Goal: Transaction & Acquisition: Purchase product/service

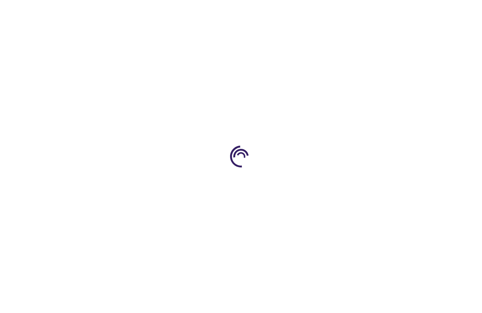
type input "0"
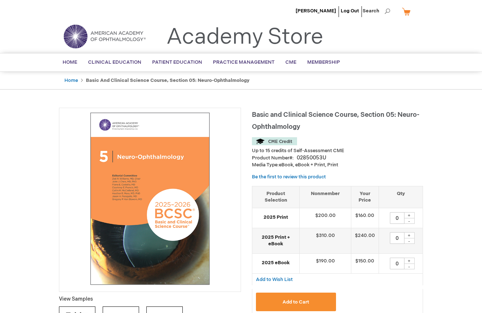
click at [411, 234] on div "+" at bounding box center [409, 235] width 11 height 6
type input "1"
click at [302, 300] on span "Add to Cart" at bounding box center [296, 303] width 27 height 6
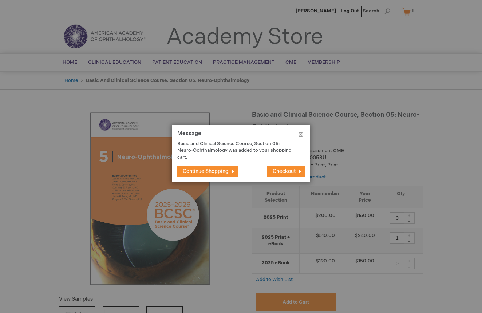
click at [211, 171] on span "Continue Shopping" at bounding box center [206, 171] width 46 height 6
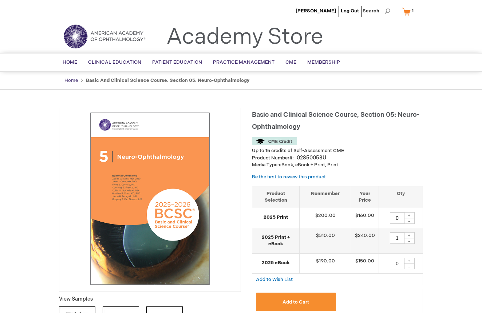
click at [70, 79] on link "Home" at bounding box center [70, 81] width 13 height 6
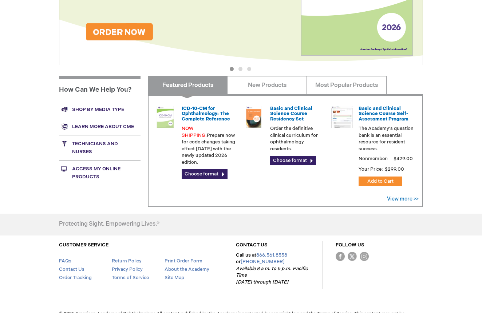
scroll to position [219, 0]
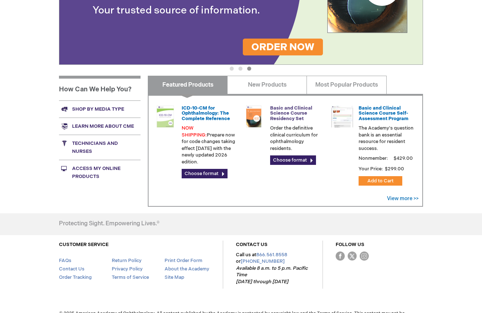
click at [288, 114] on link "Basic and Clinical Science Course Residency Set" at bounding box center [291, 113] width 42 height 16
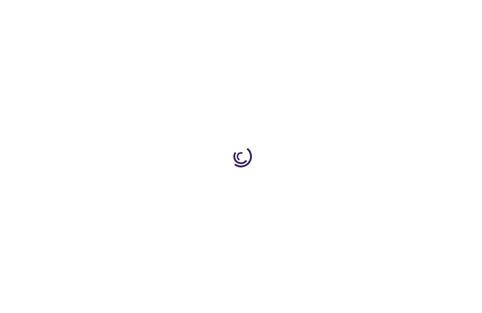
type input "0"
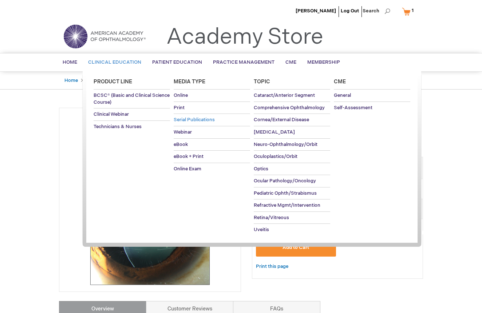
click at [193, 118] on span "Serial Publications" at bounding box center [194, 120] width 41 height 6
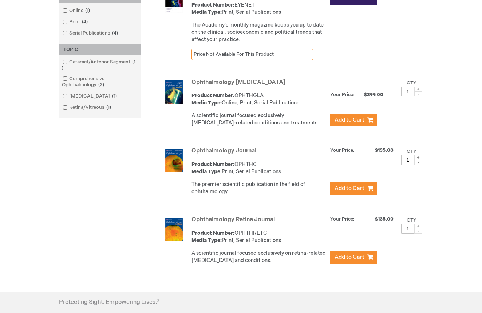
scroll to position [176, 0]
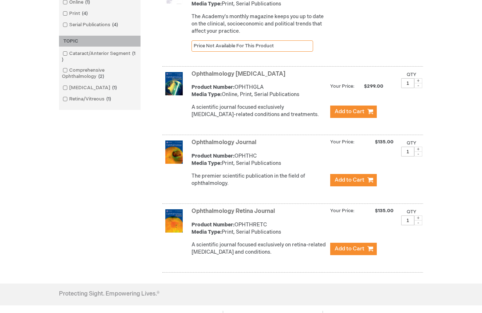
click at [177, 224] on img at bounding box center [174, 221] width 23 height 23
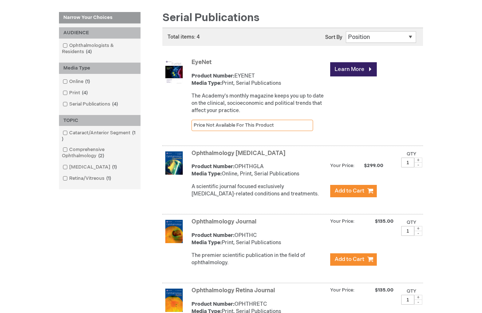
scroll to position [99, 0]
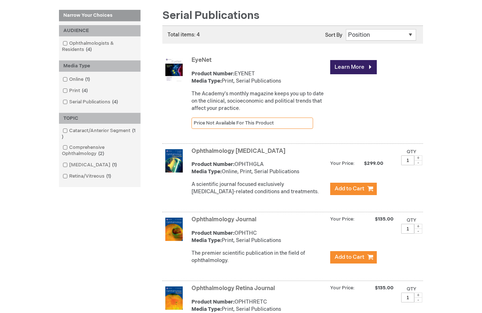
click at [174, 156] on img at bounding box center [174, 160] width 23 height 23
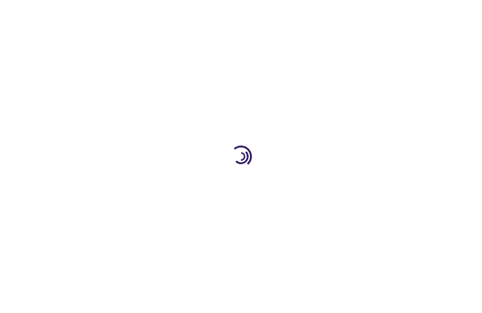
type input "1"
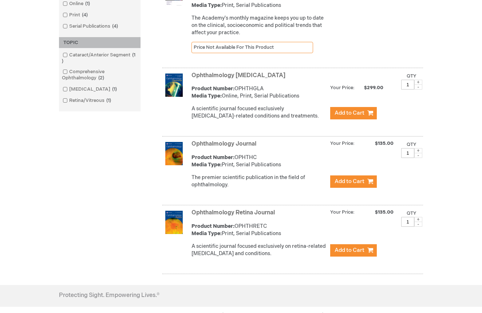
scroll to position [175, 0]
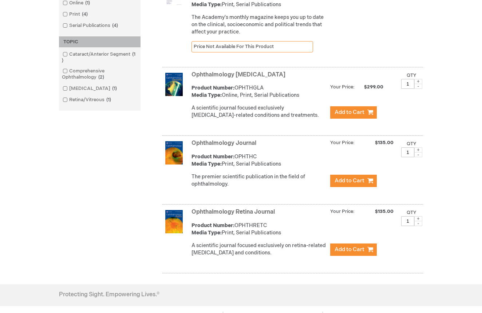
click at [173, 154] on img at bounding box center [174, 152] width 23 height 23
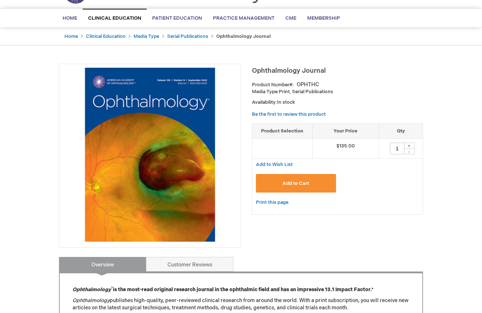
scroll to position [48, 0]
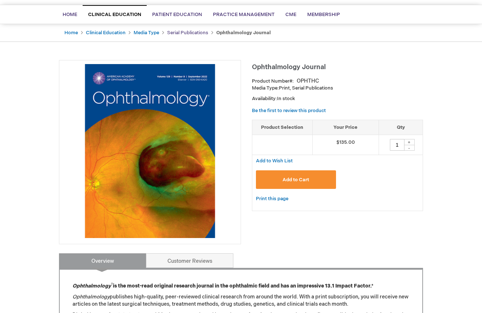
click at [191, 33] on link "Serial Publications" at bounding box center [187, 33] width 41 height 6
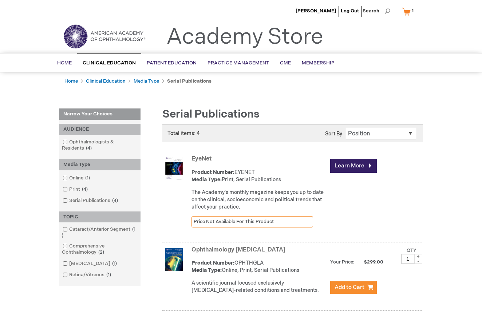
click at [35, 149] on div "[PERSON_NAME] Log Out Search My Cart 1 1 items CLOSE RECENTLY ADDED ITEM(S) Clo…" at bounding box center [241, 287] width 482 height 575
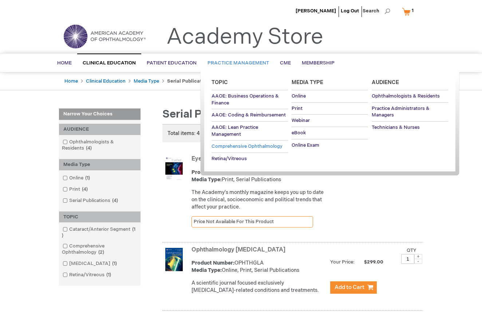
click at [229, 146] on span "Comprehensive Ophthalmology" at bounding box center [247, 147] width 71 height 6
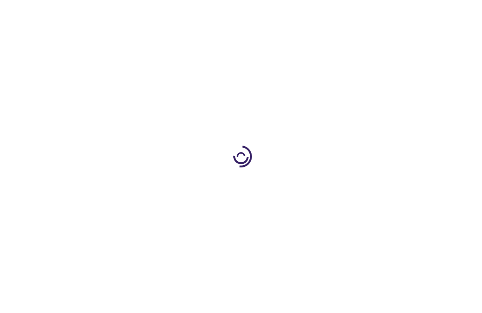
type input "0"
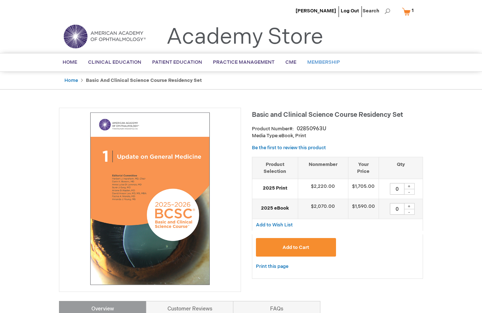
click at [317, 63] on span "Membership" at bounding box center [324, 62] width 33 height 6
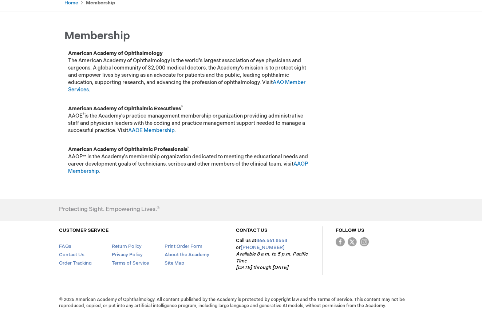
scroll to position [78, 0]
click at [284, 82] on link "AAO Member Services" at bounding box center [187, 86] width 238 height 13
